Goal: Task Accomplishment & Management: Use online tool/utility

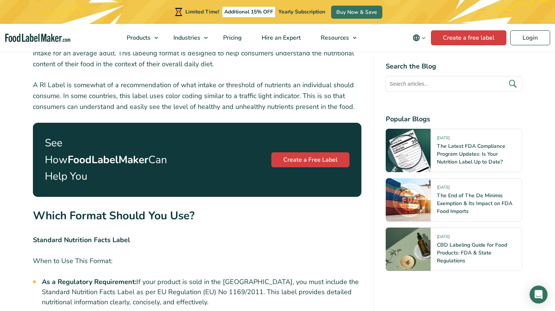
scroll to position [1628, 0]
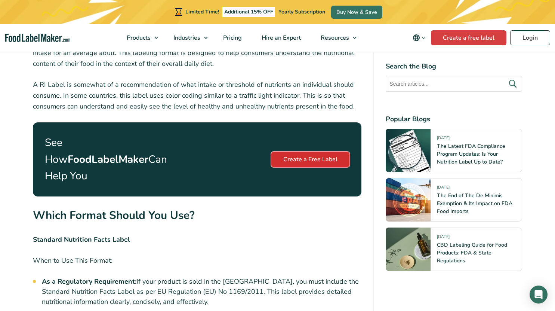
click at [318, 152] on link "Create a Free Label" at bounding box center [311, 159] width 78 height 15
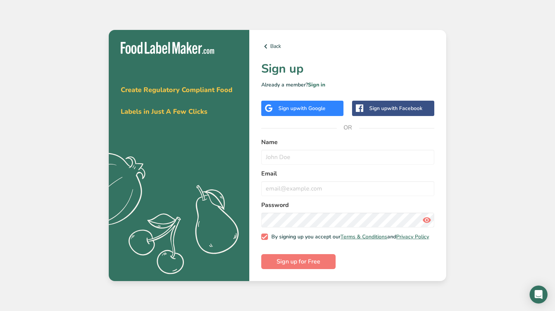
click at [322, 108] on span "with Google" at bounding box center [311, 108] width 29 height 7
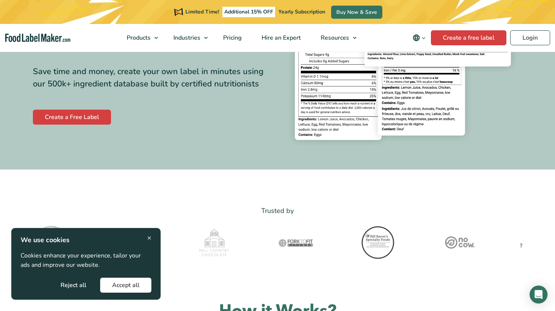
scroll to position [87, 0]
